Goal: Task Accomplishment & Management: Use online tool/utility

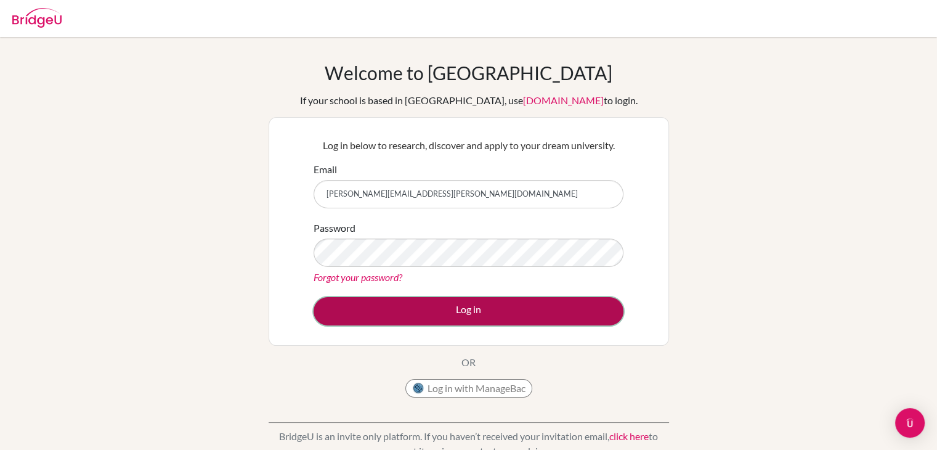
click at [467, 311] on button "Log in" at bounding box center [469, 311] width 310 height 28
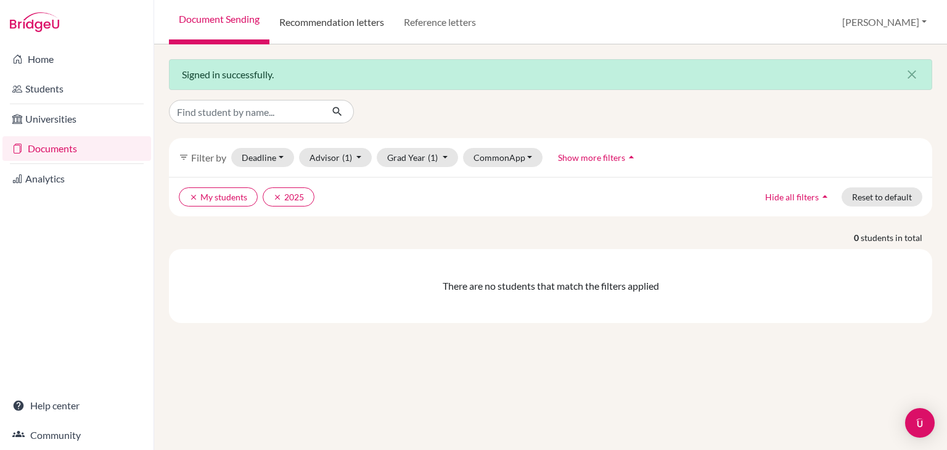
click at [353, 22] on link "Recommendation letters" at bounding box center [331, 22] width 124 height 44
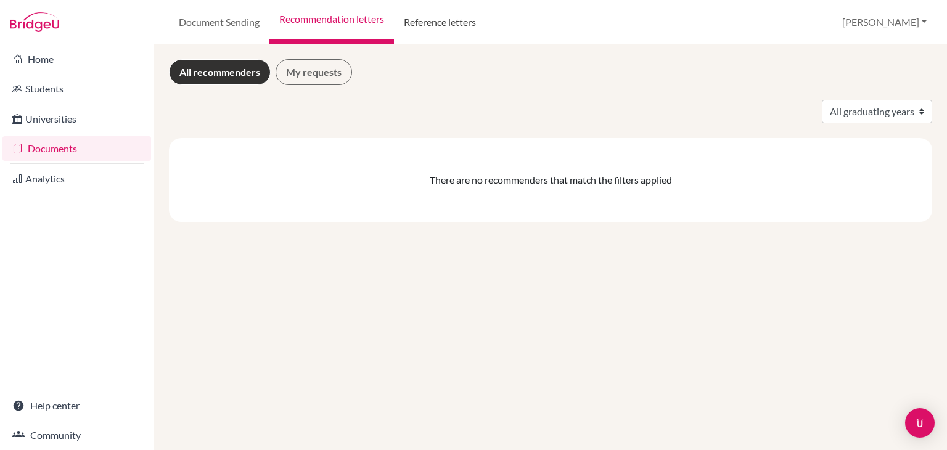
click at [436, 18] on link "Reference letters" at bounding box center [440, 22] width 92 height 44
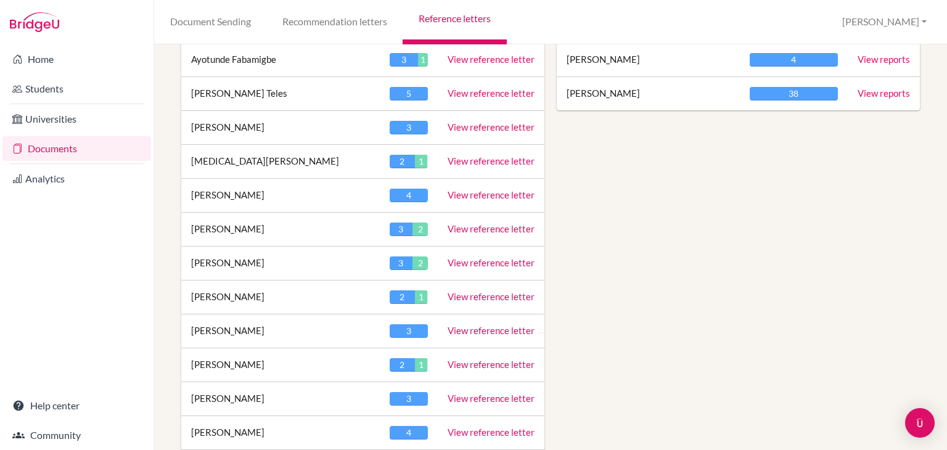
scroll to position [711, 0]
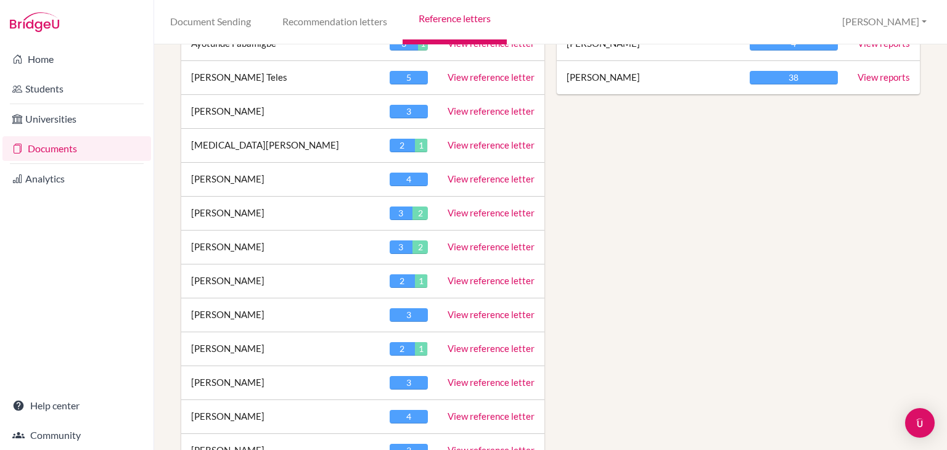
click at [483, 243] on link "View reference letter" at bounding box center [490, 246] width 87 height 11
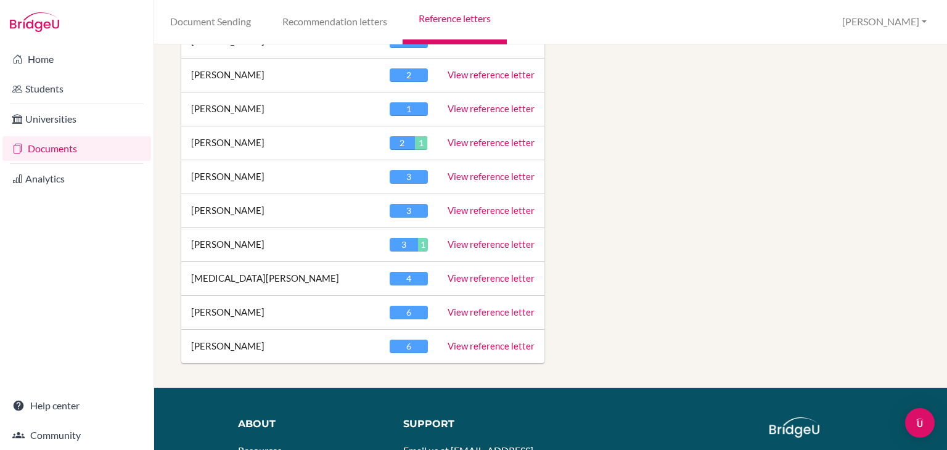
scroll to position [1808, 0]
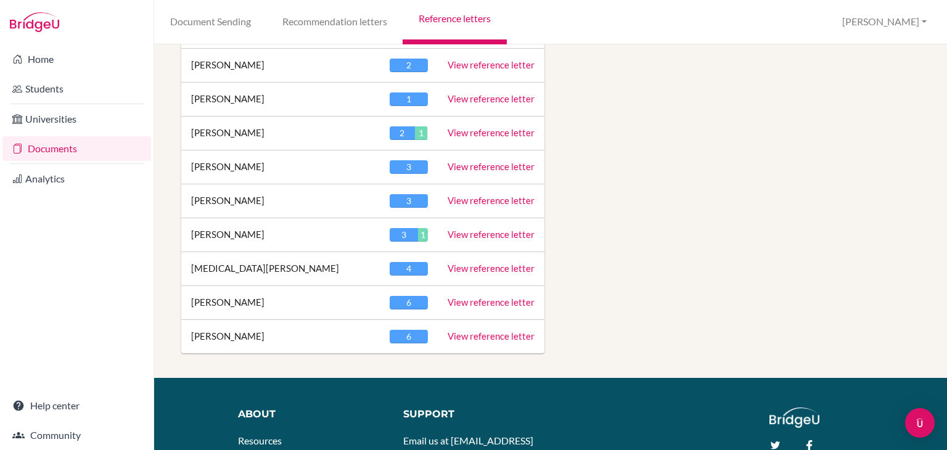
click at [473, 330] on link "View reference letter" at bounding box center [490, 335] width 87 height 11
